Goal: Task Accomplishment & Management: Complete application form

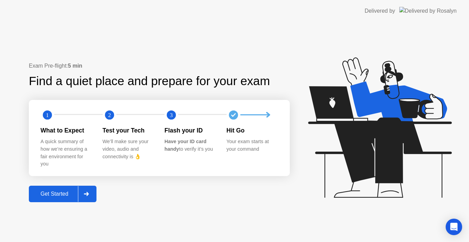
click at [72, 191] on div "Get Started" at bounding box center [54, 194] width 47 height 6
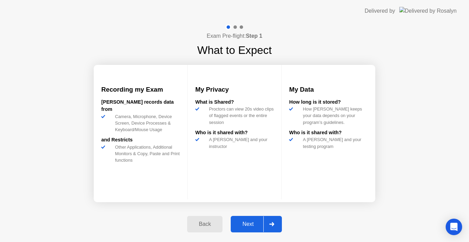
click at [252, 217] on button "Next" at bounding box center [256, 224] width 51 height 16
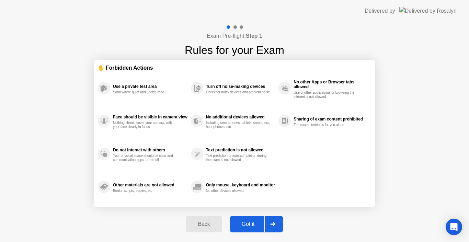
click at [257, 225] on div "Got it" at bounding box center [248, 224] width 32 height 6
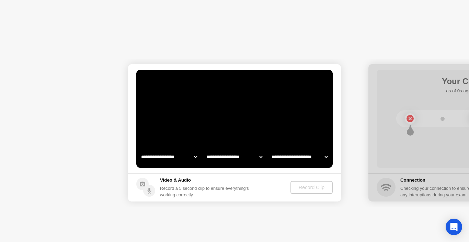
select select "**********"
select select "*******"
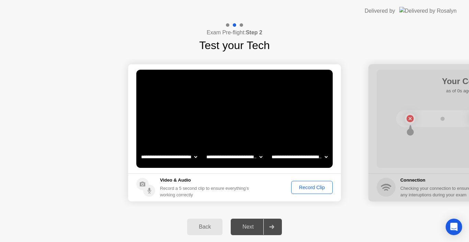
click at [310, 192] on button "Record Clip" at bounding box center [312, 187] width 42 height 13
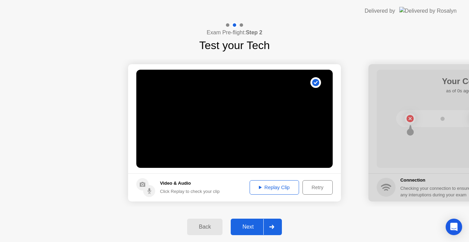
click at [248, 225] on div "Next" at bounding box center [248, 227] width 31 height 6
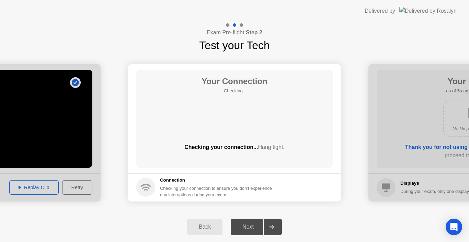
click at [209, 230] on div "Back" at bounding box center [204, 227] width 31 height 6
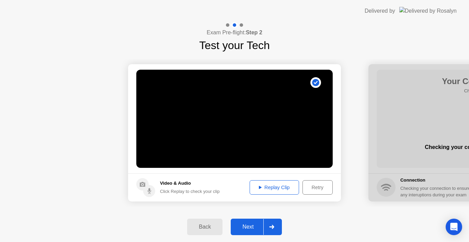
click at [260, 192] on button "Replay Clip" at bounding box center [274, 187] width 49 height 14
click at [258, 185] on div "Replay Clip" at bounding box center [274, 187] width 45 height 5
click at [255, 228] on div "Next" at bounding box center [248, 227] width 31 height 6
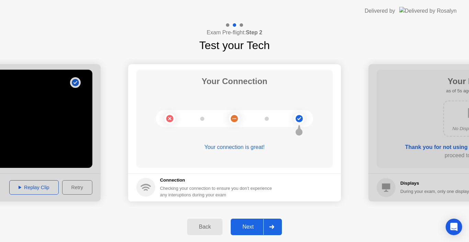
click at [255, 228] on div "Next" at bounding box center [248, 227] width 31 height 6
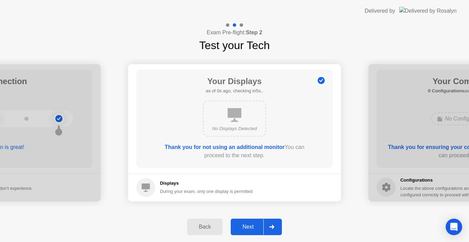
click at [255, 228] on div "Next" at bounding box center [248, 227] width 31 height 6
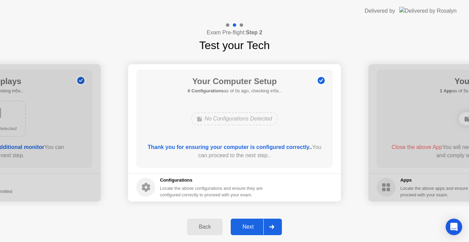
click at [255, 228] on div "Next" at bounding box center [248, 227] width 31 height 6
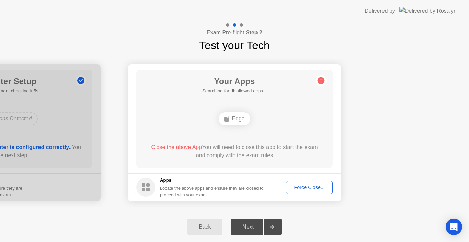
click at [255, 228] on div "Next" at bounding box center [248, 227] width 31 height 6
click at [307, 190] on div "Force Close..." at bounding box center [309, 187] width 42 height 5
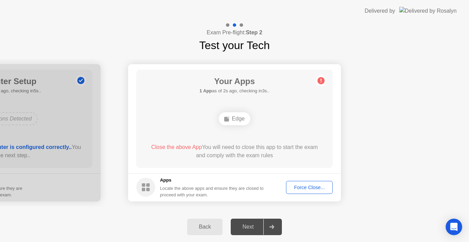
click at [211, 217] on div "Back Next" at bounding box center [234, 227] width 469 height 30
click at [210, 219] on button "Back" at bounding box center [204, 227] width 35 height 16
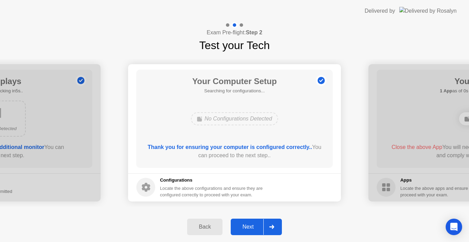
click at [209, 222] on button "Back" at bounding box center [204, 227] width 35 height 16
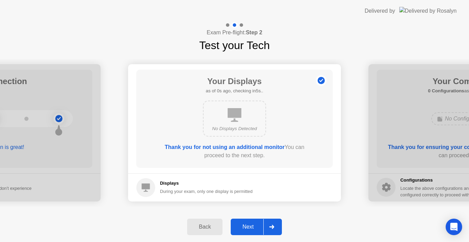
click at [253, 222] on button "Next" at bounding box center [256, 227] width 51 height 16
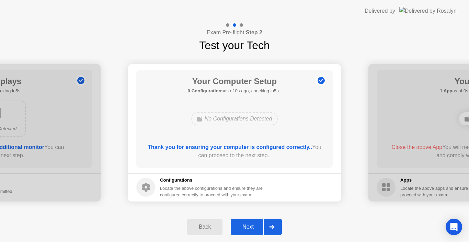
click at [253, 222] on button "Next" at bounding box center [256, 227] width 51 height 16
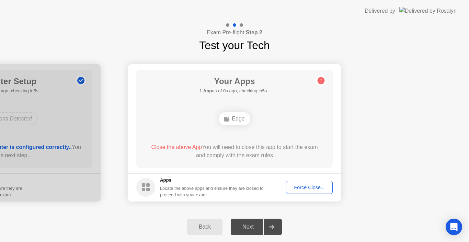
click at [314, 190] on div "Force Close..." at bounding box center [309, 187] width 42 height 5
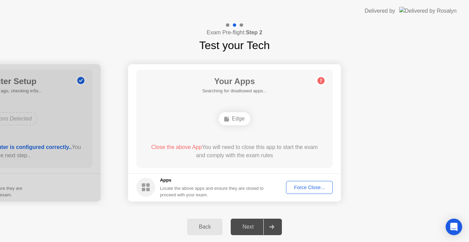
click at [314, 188] on div "Force Close..." at bounding box center [309, 187] width 42 height 5
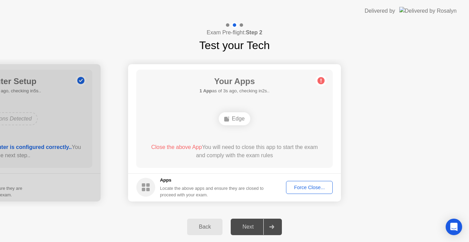
click at [209, 228] on div "Back" at bounding box center [204, 227] width 31 height 6
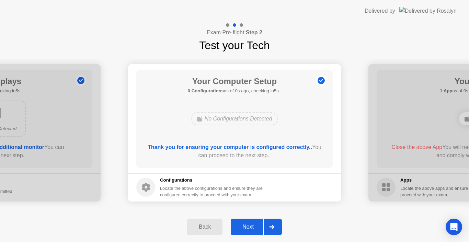
click at [209, 228] on div "Back" at bounding box center [204, 227] width 31 height 6
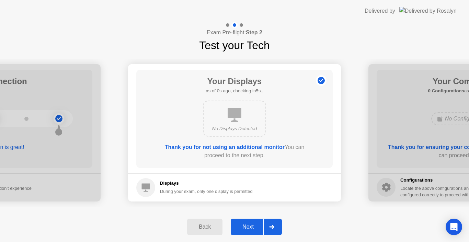
click at [250, 227] on div "Next" at bounding box center [248, 227] width 31 height 6
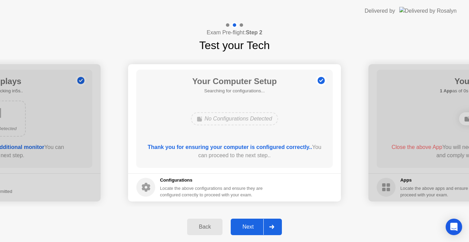
click at [250, 227] on div "Next" at bounding box center [248, 227] width 31 height 6
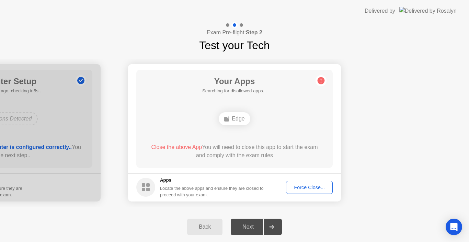
click at [270, 225] on icon at bounding box center [271, 227] width 5 height 4
click at [305, 185] on div "Force Close..." at bounding box center [309, 187] width 42 height 5
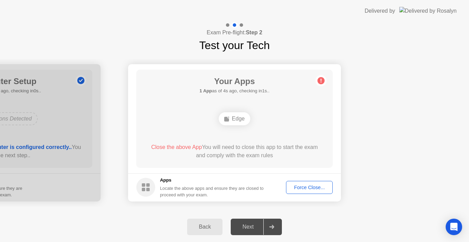
click at [307, 185] on div "Force Close..." at bounding box center [309, 187] width 42 height 5
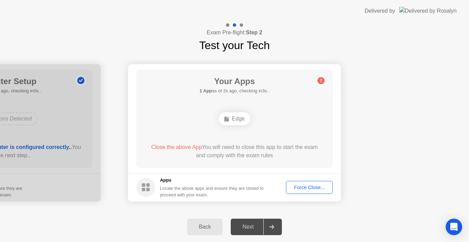
click at [251, 225] on div "Next" at bounding box center [248, 227] width 31 height 6
click at [207, 224] on div "Back" at bounding box center [204, 227] width 31 height 6
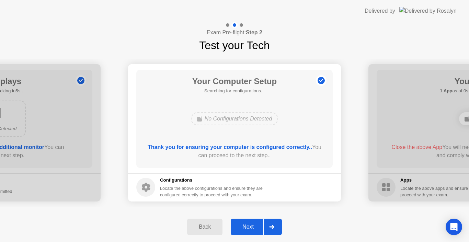
click at [207, 224] on div "Back" at bounding box center [204, 227] width 31 height 6
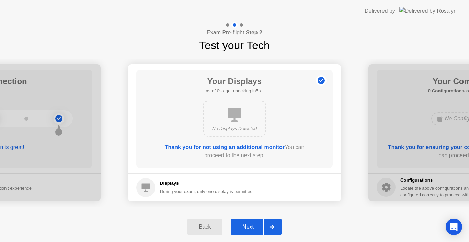
click at [207, 224] on div "Back" at bounding box center [204, 227] width 31 height 6
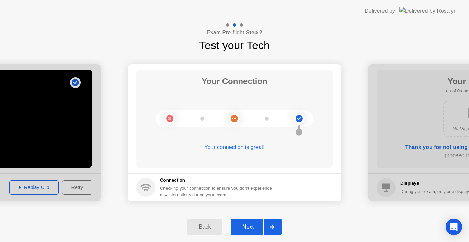
click at [207, 224] on div "Back" at bounding box center [204, 227] width 31 height 6
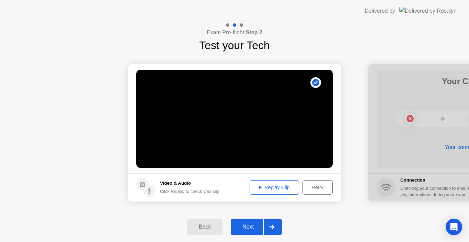
click at [207, 224] on div "Back" at bounding box center [204, 227] width 31 height 6
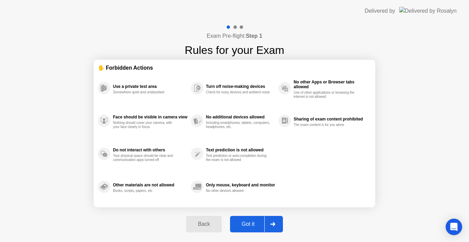
click at [256, 229] on button "Got it" at bounding box center [256, 224] width 53 height 16
select select "**********"
select select "*******"
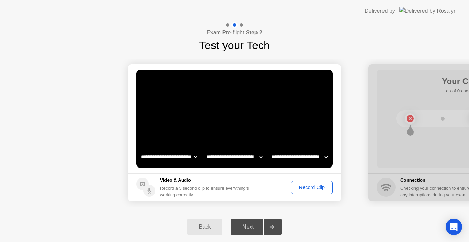
click at [256, 229] on div "Next" at bounding box center [248, 227] width 31 height 6
click at [311, 183] on button "Record Clip" at bounding box center [312, 187] width 42 height 13
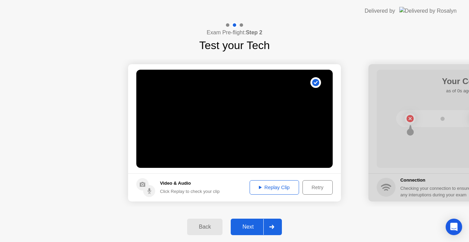
click at [255, 225] on div "Next" at bounding box center [248, 227] width 31 height 6
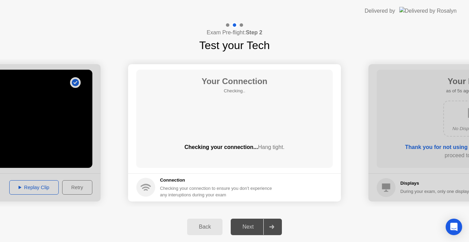
click at [255, 225] on div "Next" at bounding box center [248, 227] width 31 height 6
click at [202, 227] on div "Back" at bounding box center [204, 227] width 31 height 6
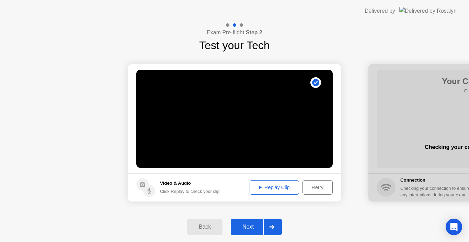
click at [261, 189] on div "Replay Clip" at bounding box center [274, 187] width 45 height 5
click at [248, 225] on div "Next" at bounding box center [248, 227] width 31 height 6
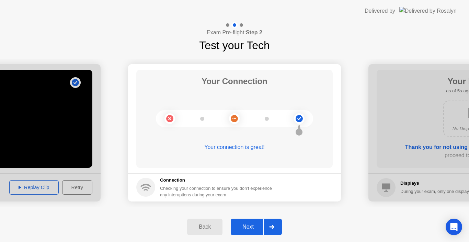
click at [247, 227] on div "Next" at bounding box center [248, 227] width 31 height 6
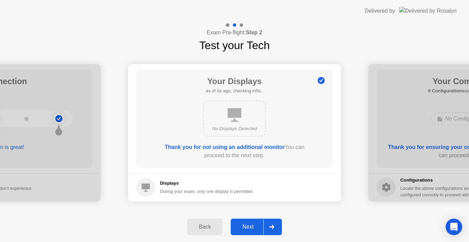
click at [247, 227] on div "Next" at bounding box center [248, 227] width 31 height 6
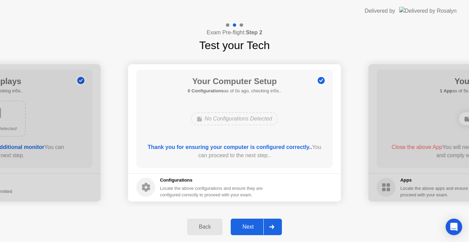
click at [247, 227] on div "Next" at bounding box center [248, 227] width 31 height 6
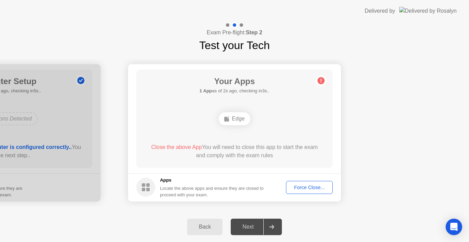
click at [314, 188] on div "Force Close..." at bounding box center [309, 187] width 42 height 5
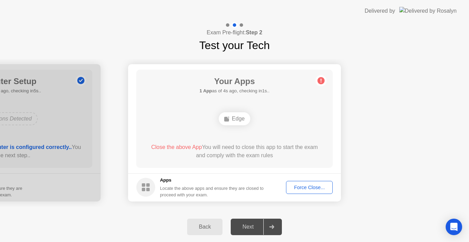
click at [322, 188] on div "Force Close..." at bounding box center [309, 187] width 42 height 5
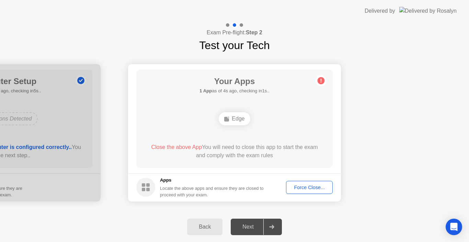
click at [322, 82] on circle at bounding box center [321, 80] width 7 height 7
click at [306, 189] on div "Force Close..." at bounding box center [309, 187] width 42 height 5
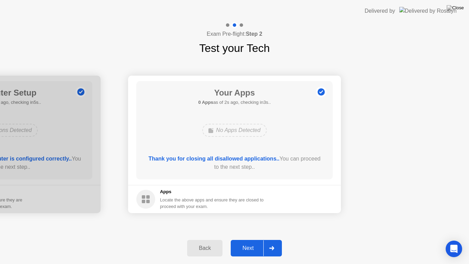
click at [251, 242] on div "Next" at bounding box center [248, 248] width 31 height 6
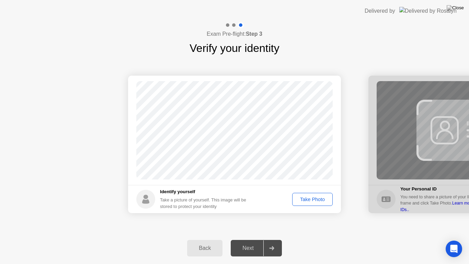
click at [311, 201] on div "Take Photo" at bounding box center [313, 198] width 36 height 5
click at [241, 242] on div "Next" at bounding box center [248, 248] width 31 height 6
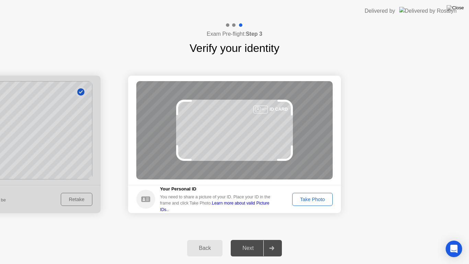
click at [314, 198] on div "Take Photo" at bounding box center [313, 198] width 36 height 5
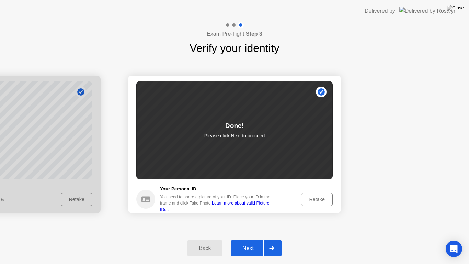
click at [244, 242] on div "Next" at bounding box center [248, 248] width 31 height 6
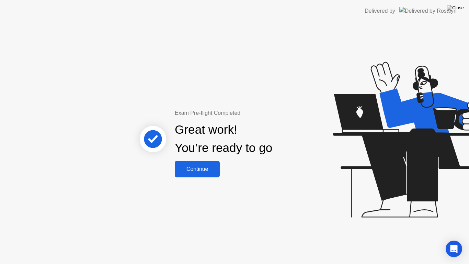
click at [198, 172] on div "Continue" at bounding box center [197, 169] width 41 height 6
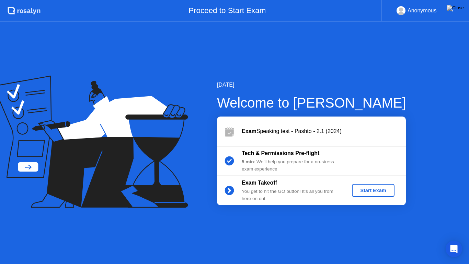
click at [383, 193] on div "Start Exam" at bounding box center [373, 189] width 37 height 5
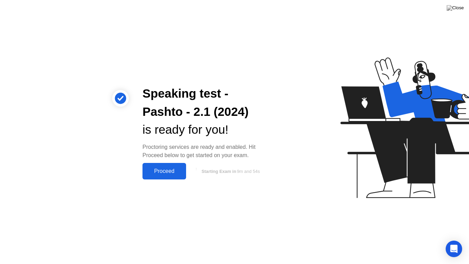
click at [172, 165] on button "Proceed" at bounding box center [165, 171] width 44 height 16
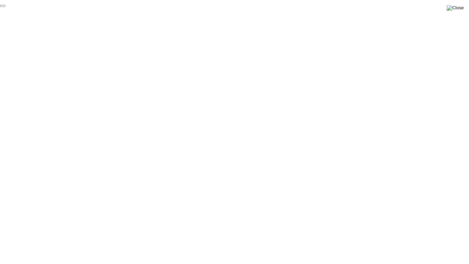
click at [459, 9] on img at bounding box center [455, 7] width 17 height 5
click at [430, 241] on div "End Proctoring Session" at bounding box center [413, 244] width 76 height 6
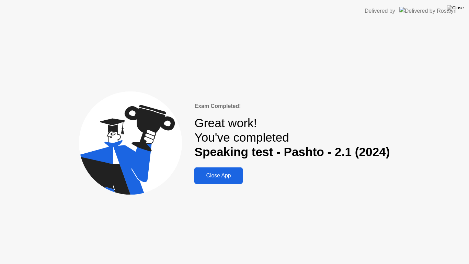
click at [221, 175] on div "Close App" at bounding box center [218, 175] width 44 height 6
